Goal: Find specific page/section: Find specific page/section

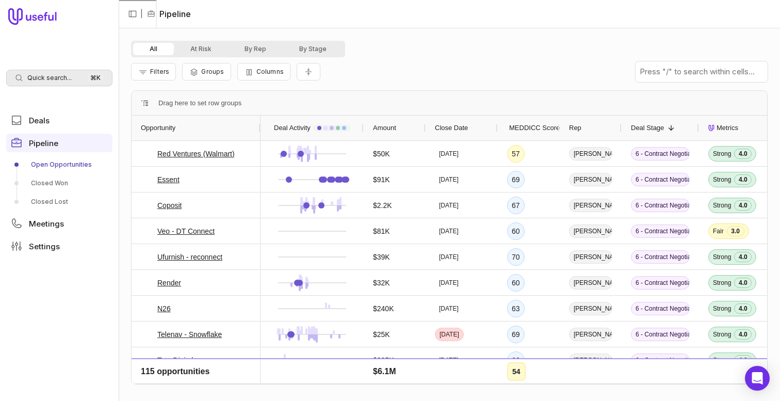
click at [52, 74] on span "Quick search..." at bounding box center [49, 78] width 44 height 8
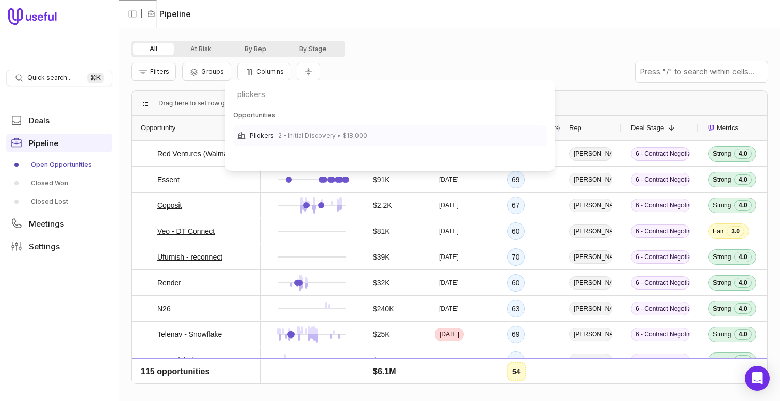
type input "plickers"
click at [297, 131] on span "2 - Initial Discovery • $18,000" at bounding box center [322, 135] width 89 height 12
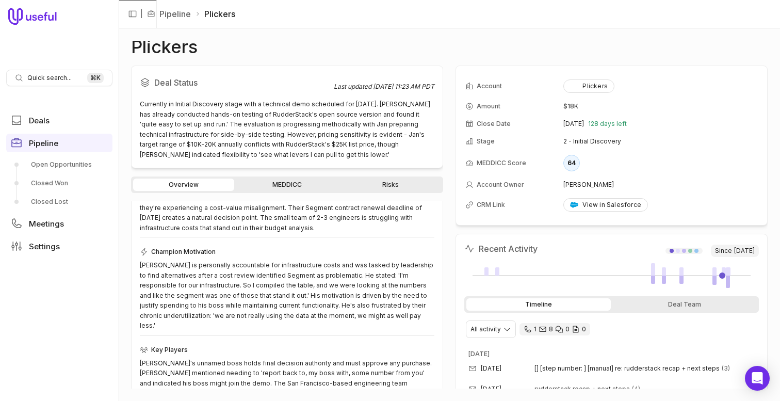
click at [75, 64] on nav "Quick search... ⌘ K Deals Pipeline Open Opportunities Closed Won Closed Lost Me…" at bounding box center [59, 200] width 119 height 401
click at [69, 74] on span "Quick search..." at bounding box center [49, 78] width 44 height 8
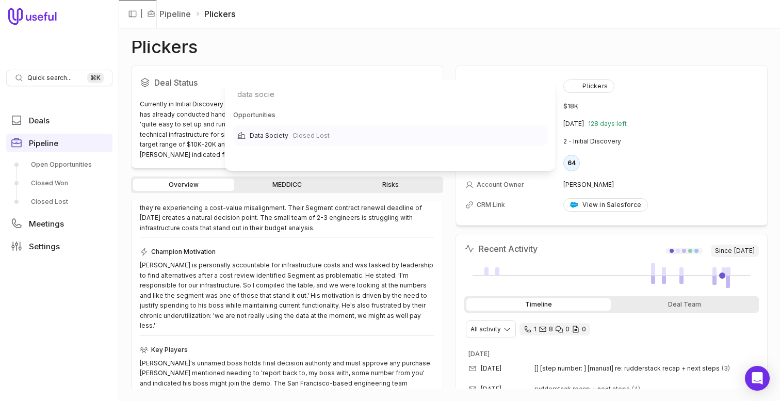
type input "data socie"
click at [284, 137] on span "Data Society" at bounding box center [269, 135] width 39 height 12
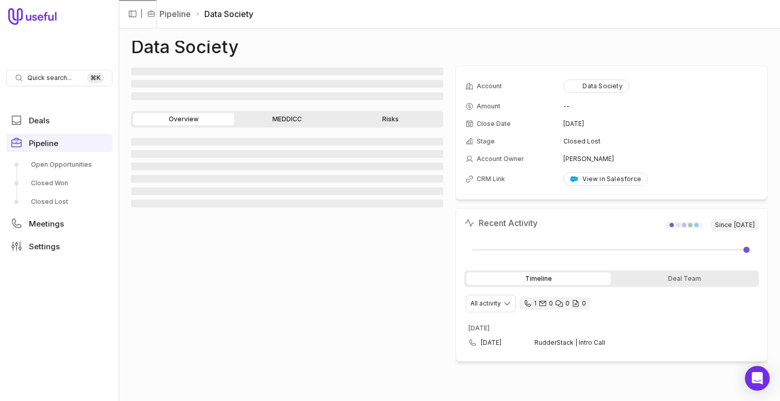
click at [282, 118] on link "MEDDICC" at bounding box center [286, 119] width 101 height 12
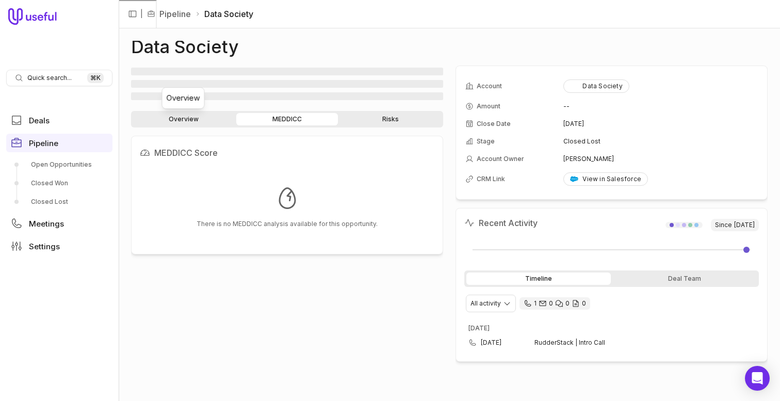
click at [200, 120] on link "Overview" at bounding box center [183, 119] width 101 height 12
